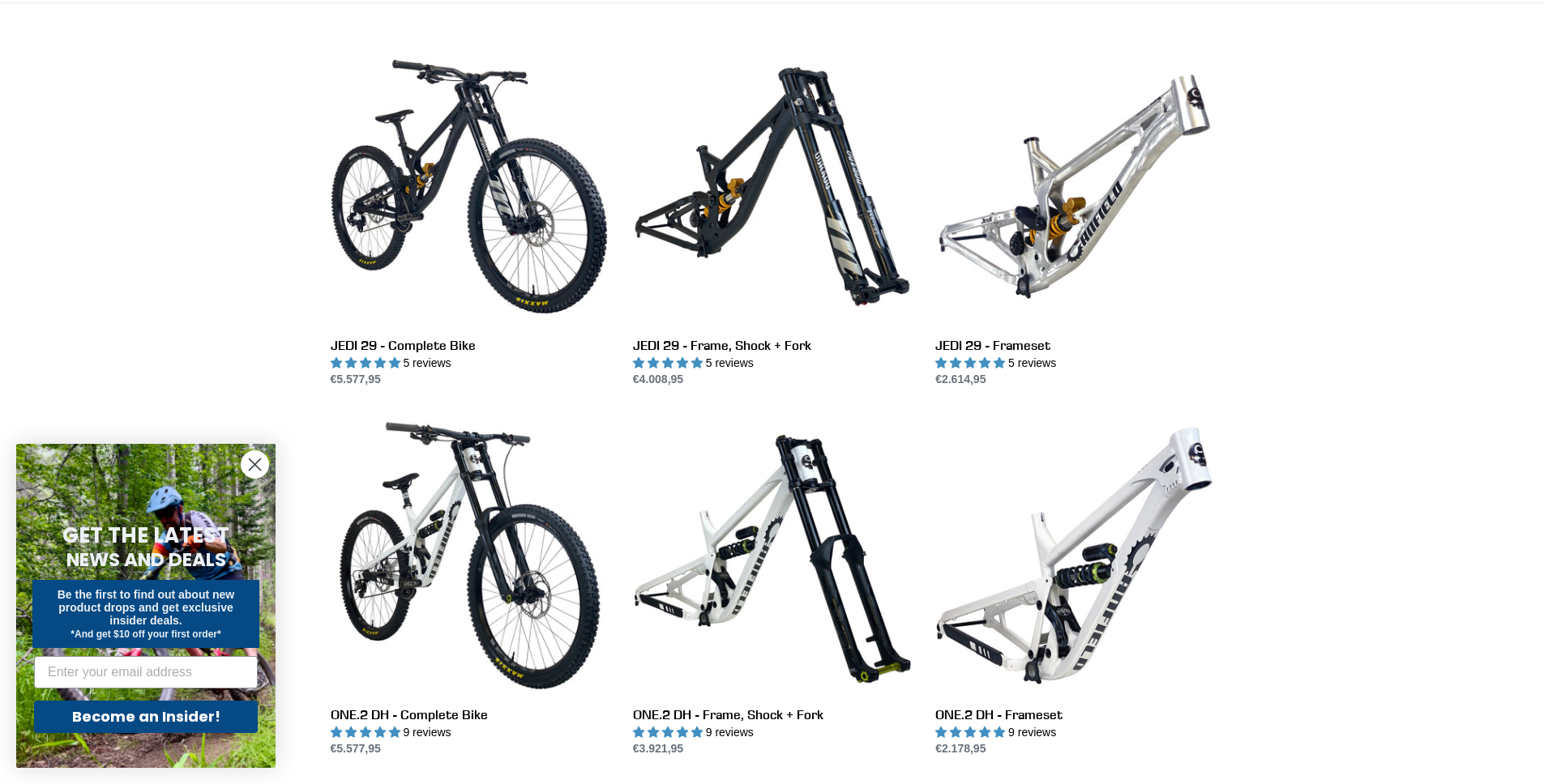
scroll to position [753, 0]
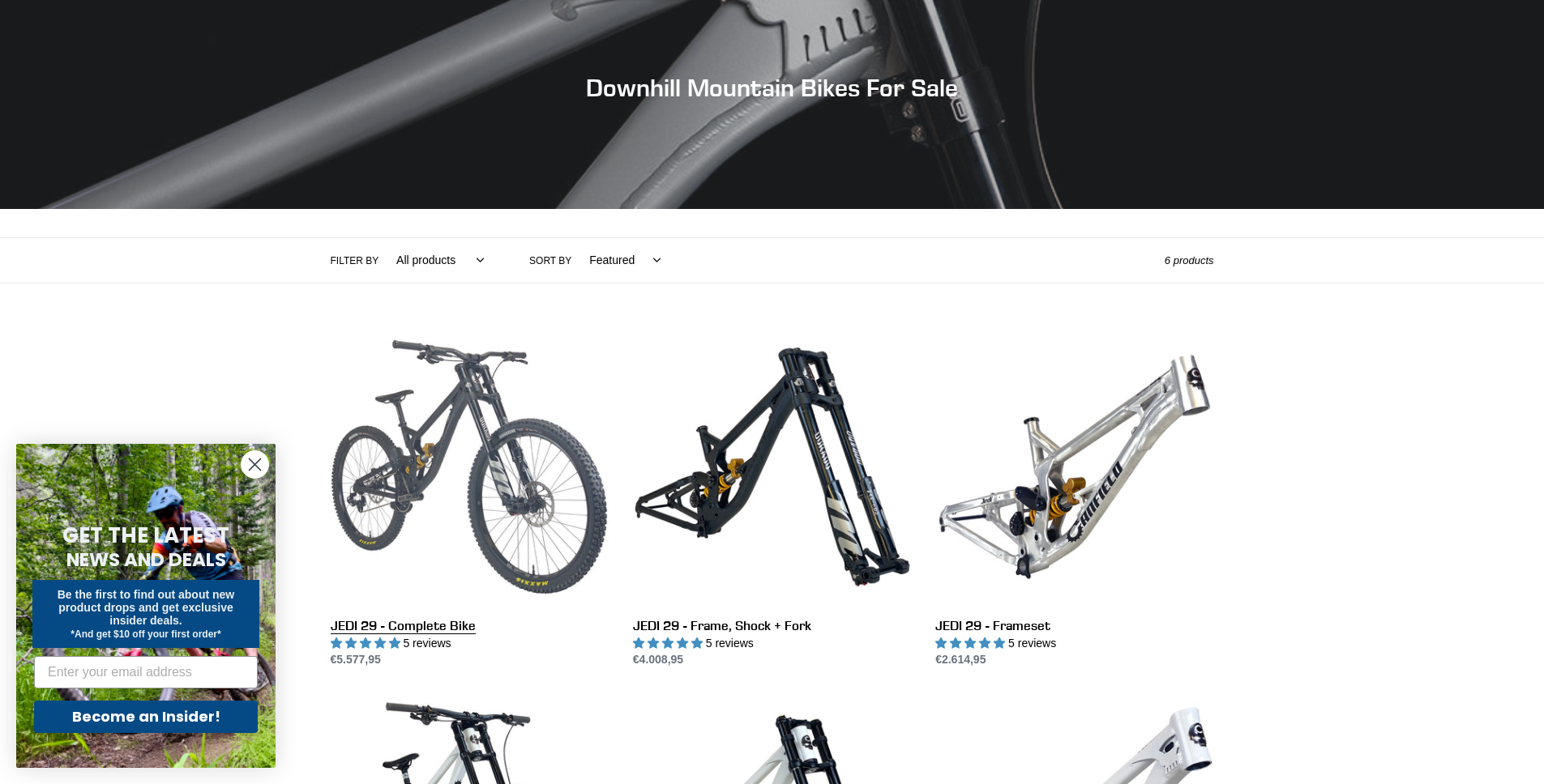
scroll to position [183, 0]
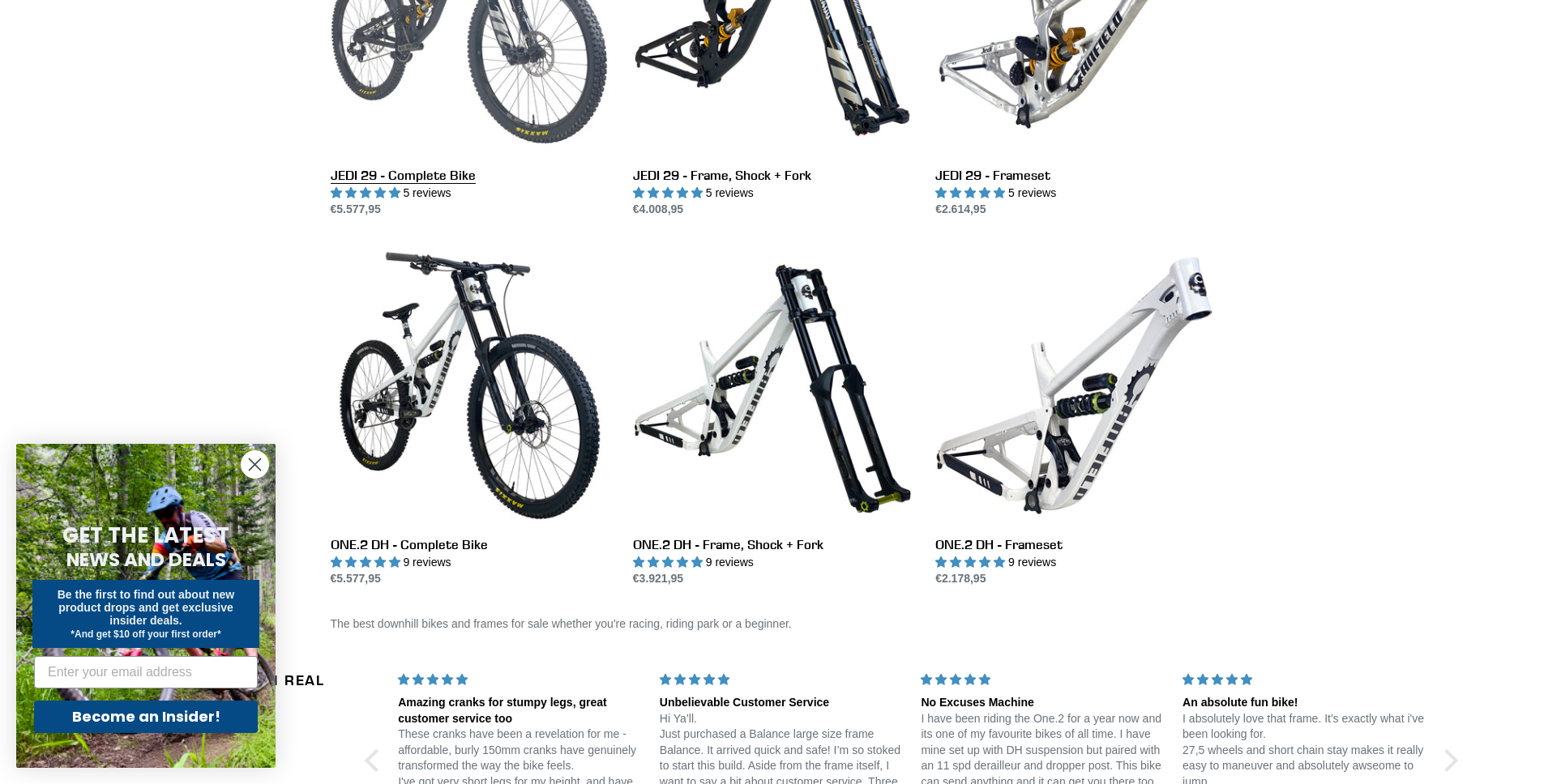
scroll to position [670, 0]
